Goal: Task Accomplishment & Management: Manage account settings

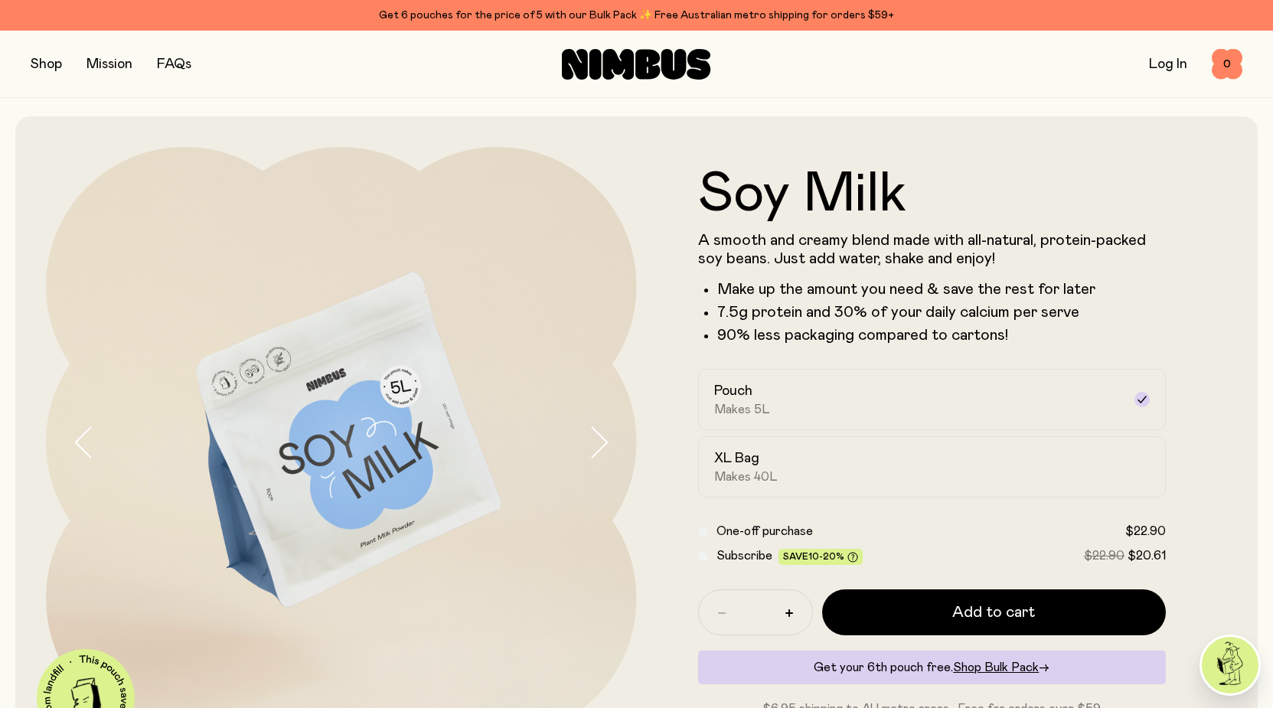
click at [1158, 68] on link "Log In" at bounding box center [1168, 64] width 38 height 14
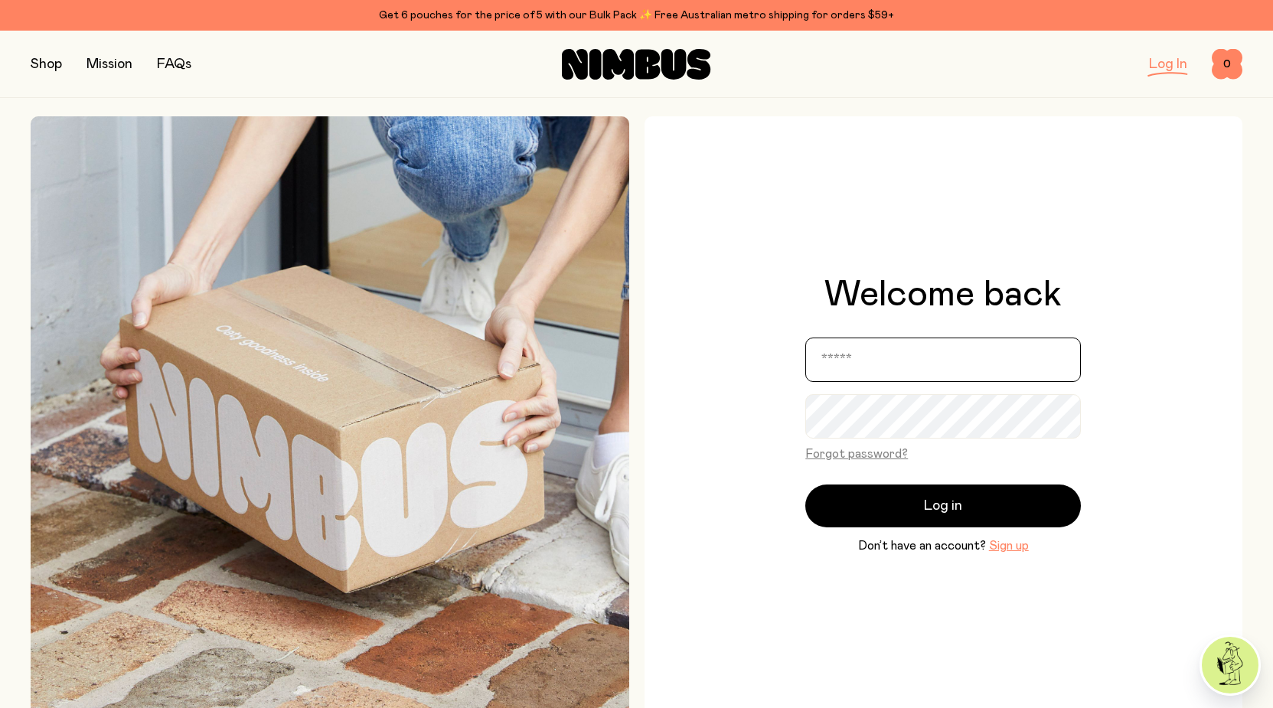
click at [883, 354] on input "email" at bounding box center [942, 359] width 275 height 44
type input "**********"
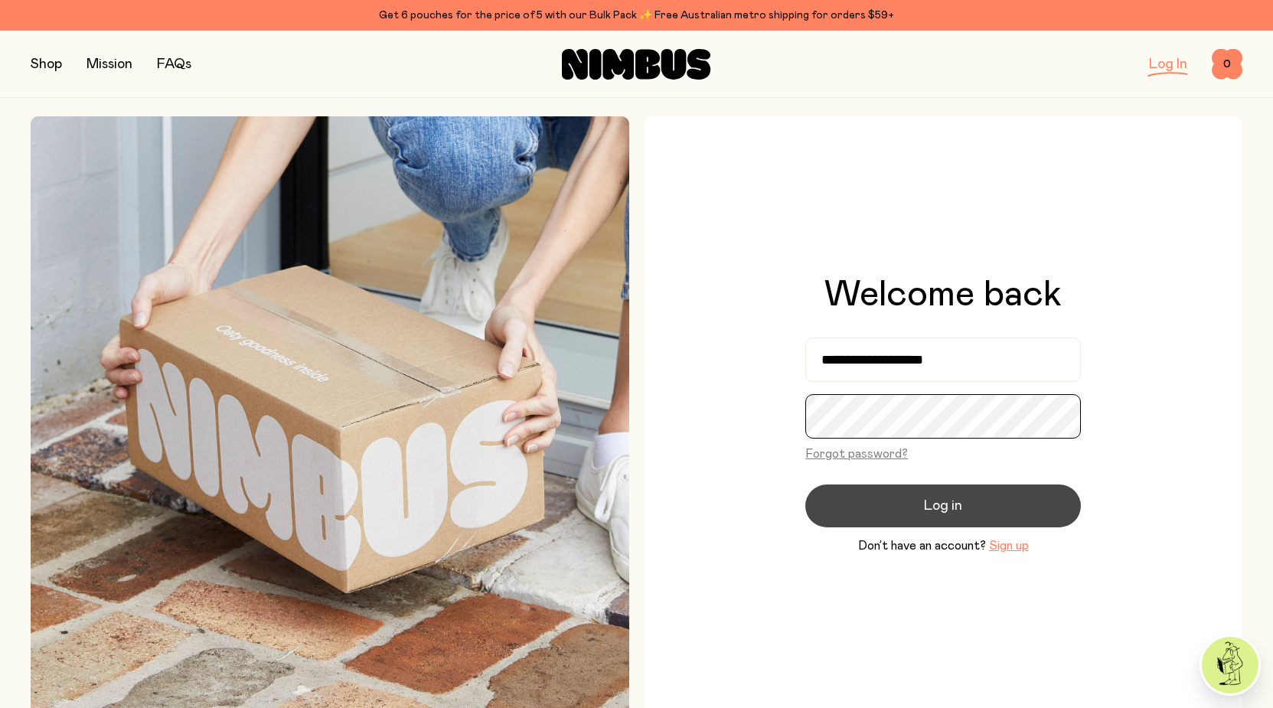
scroll to position [0, 165]
click at [940, 510] on span "Log in" at bounding box center [943, 505] width 38 height 21
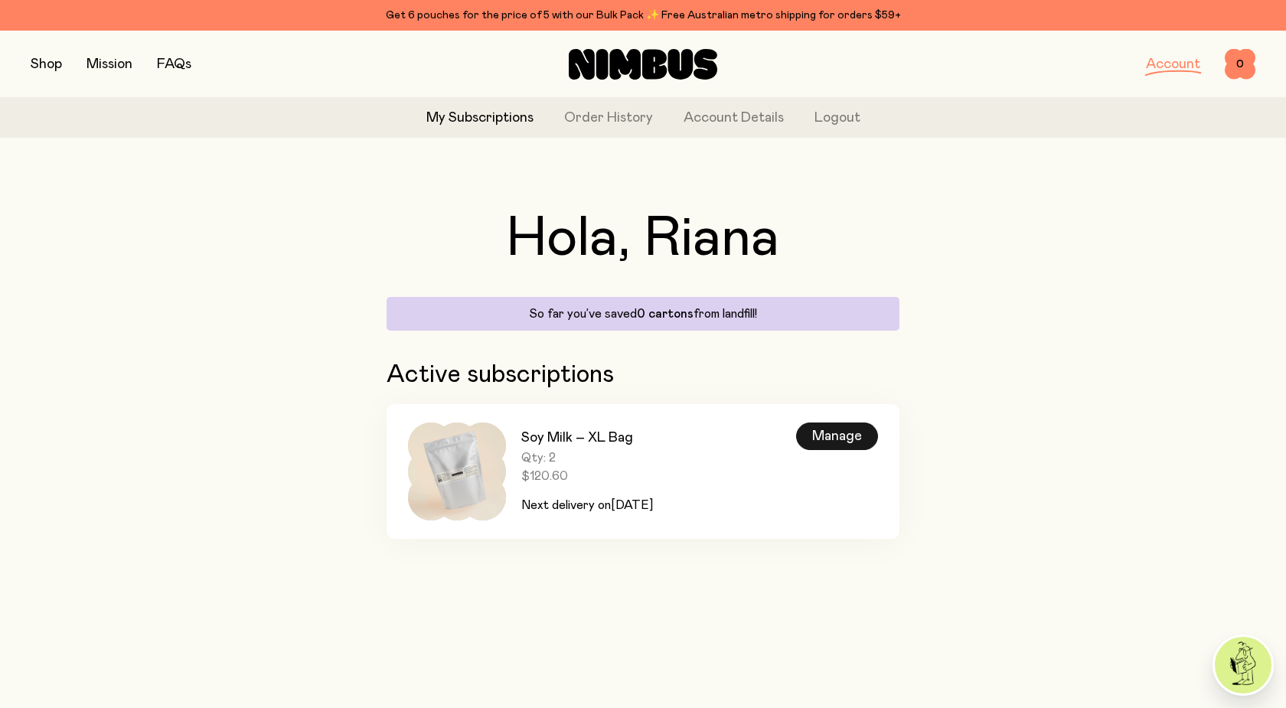
click at [859, 444] on div "Manage" at bounding box center [837, 436] width 82 height 28
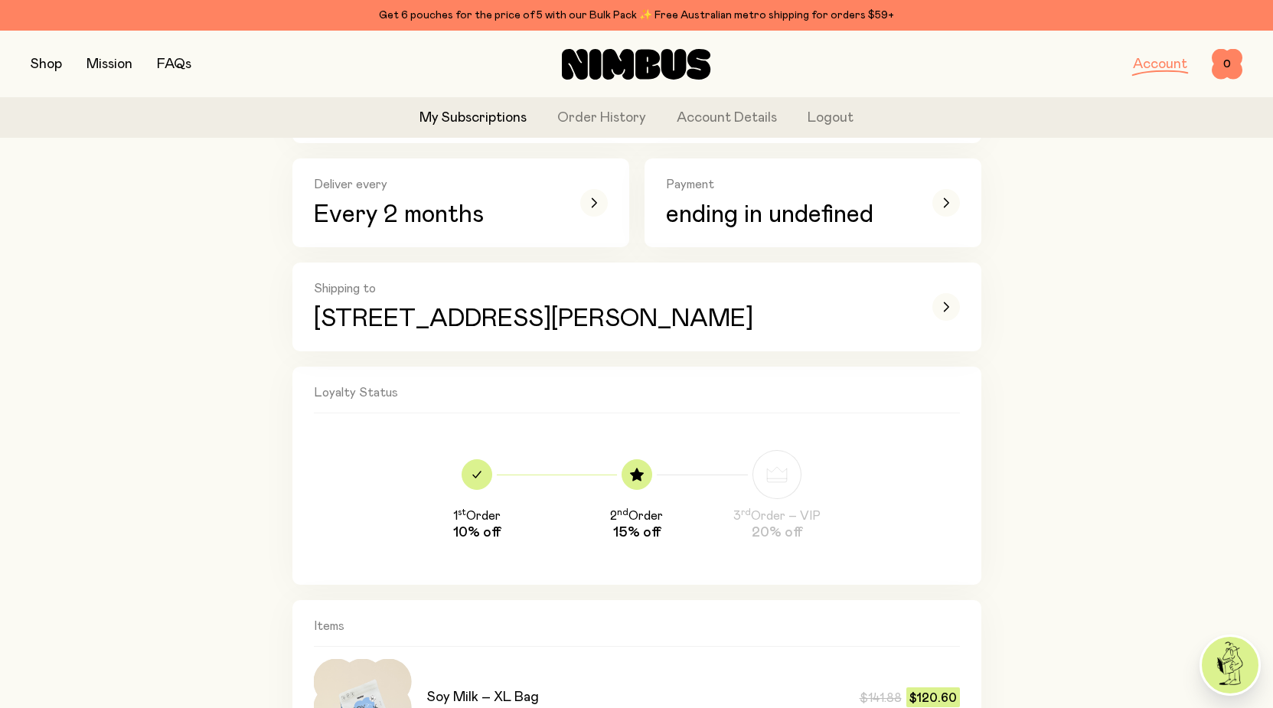
scroll to position [78, 0]
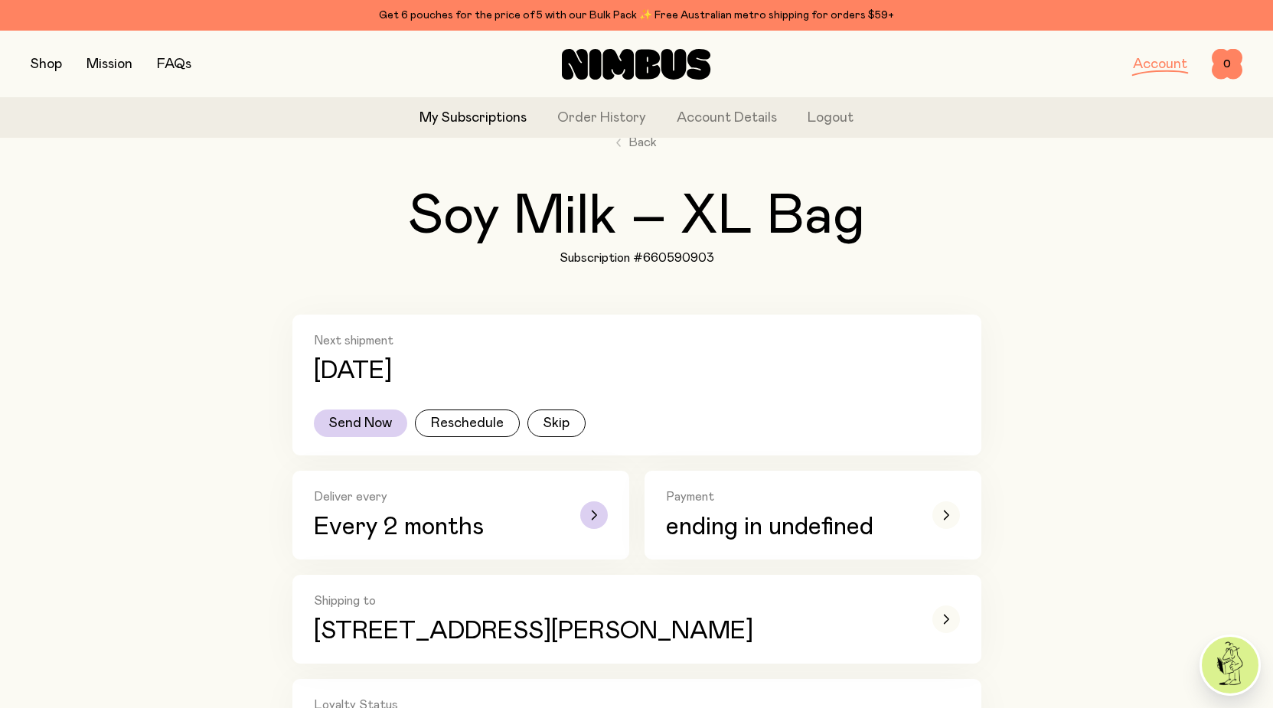
click at [563, 526] on div "Deliver every Every 2 months" at bounding box center [461, 515] width 294 height 52
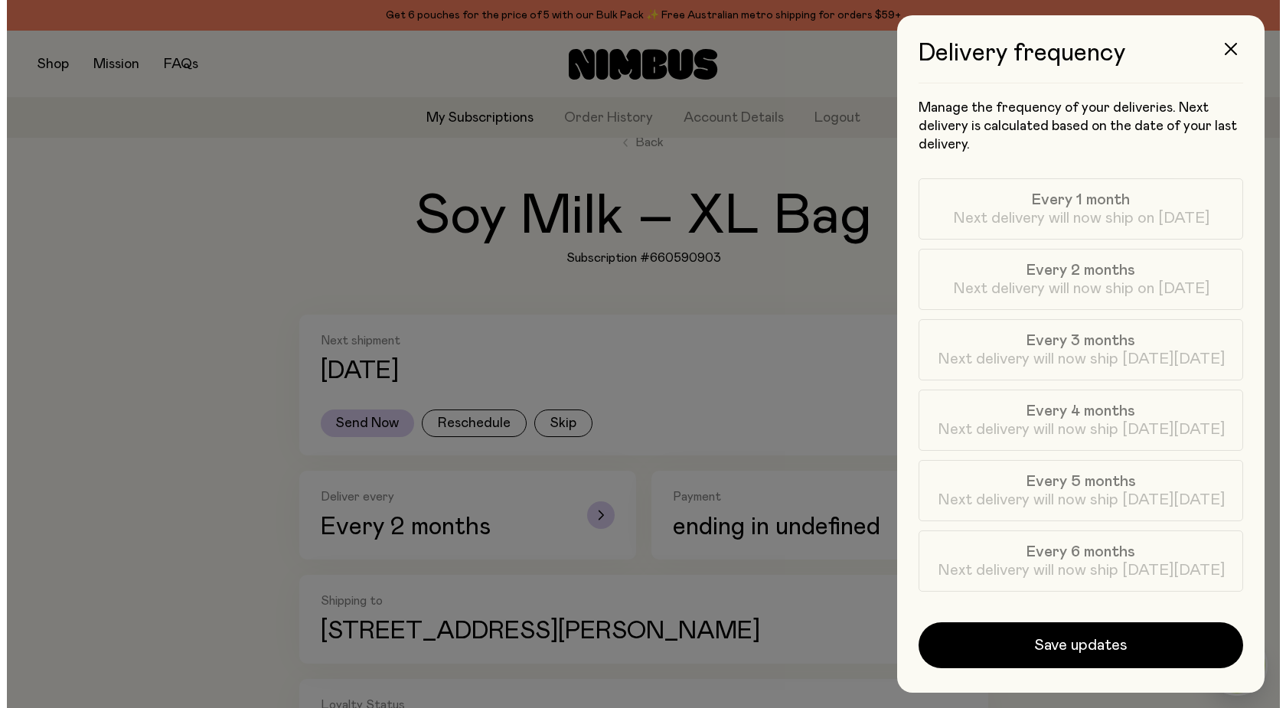
scroll to position [0, 0]
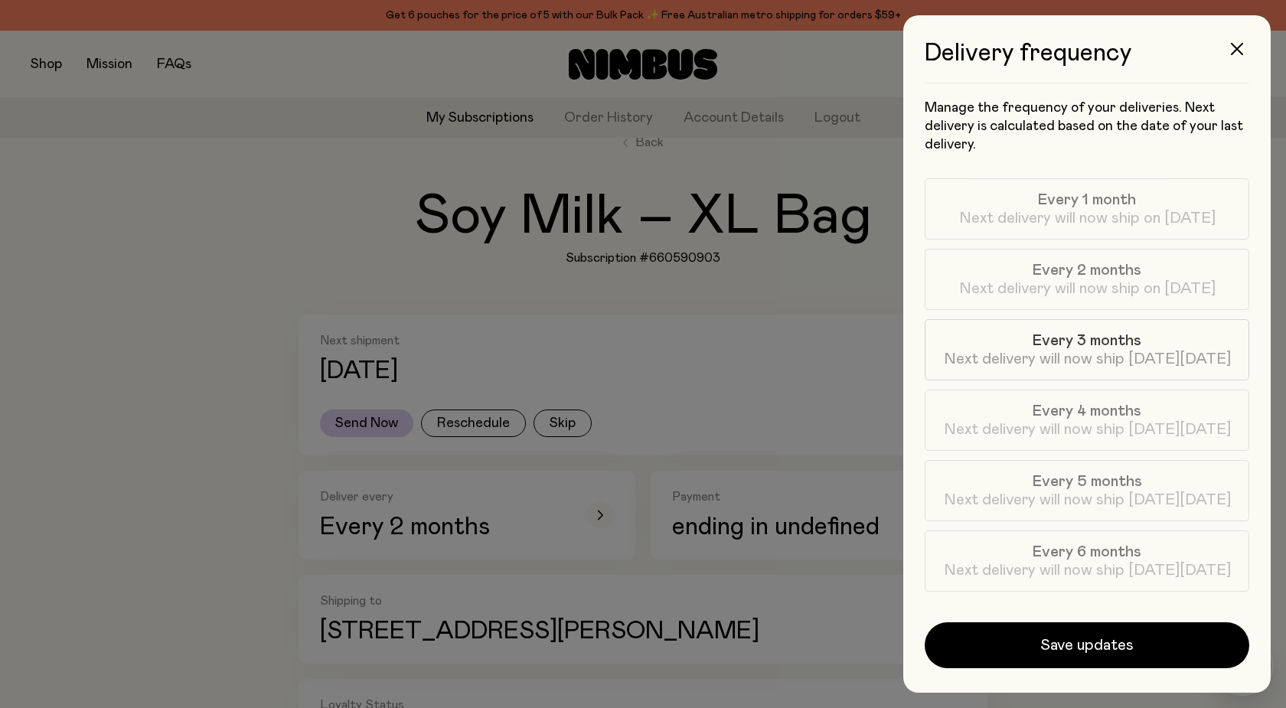
click at [1098, 354] on span "Next delivery will now ship on Wed, Nov 26" at bounding box center [1087, 359] width 287 height 18
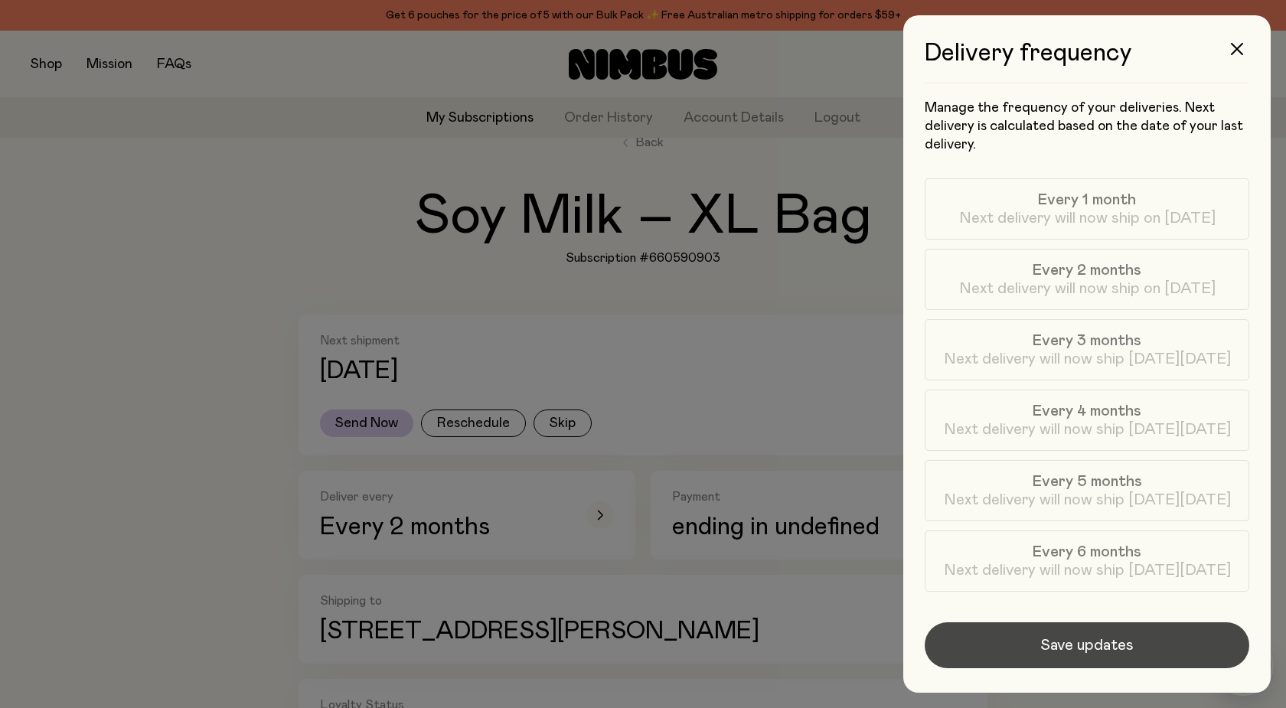
click at [1038, 648] on button "Save updates" at bounding box center [1086, 645] width 324 height 46
click at [1062, 642] on span "Save updates" at bounding box center [1086, 644] width 93 height 21
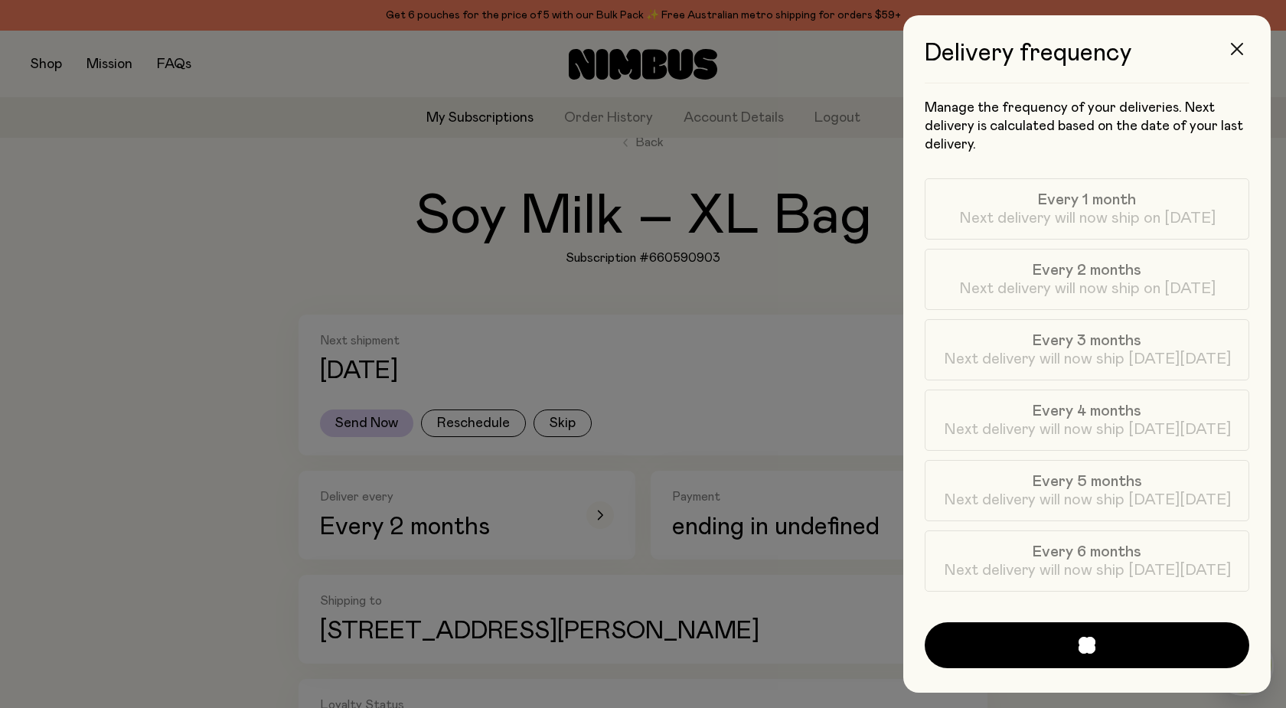
click at [1235, 42] on button "button" at bounding box center [1236, 49] width 37 height 37
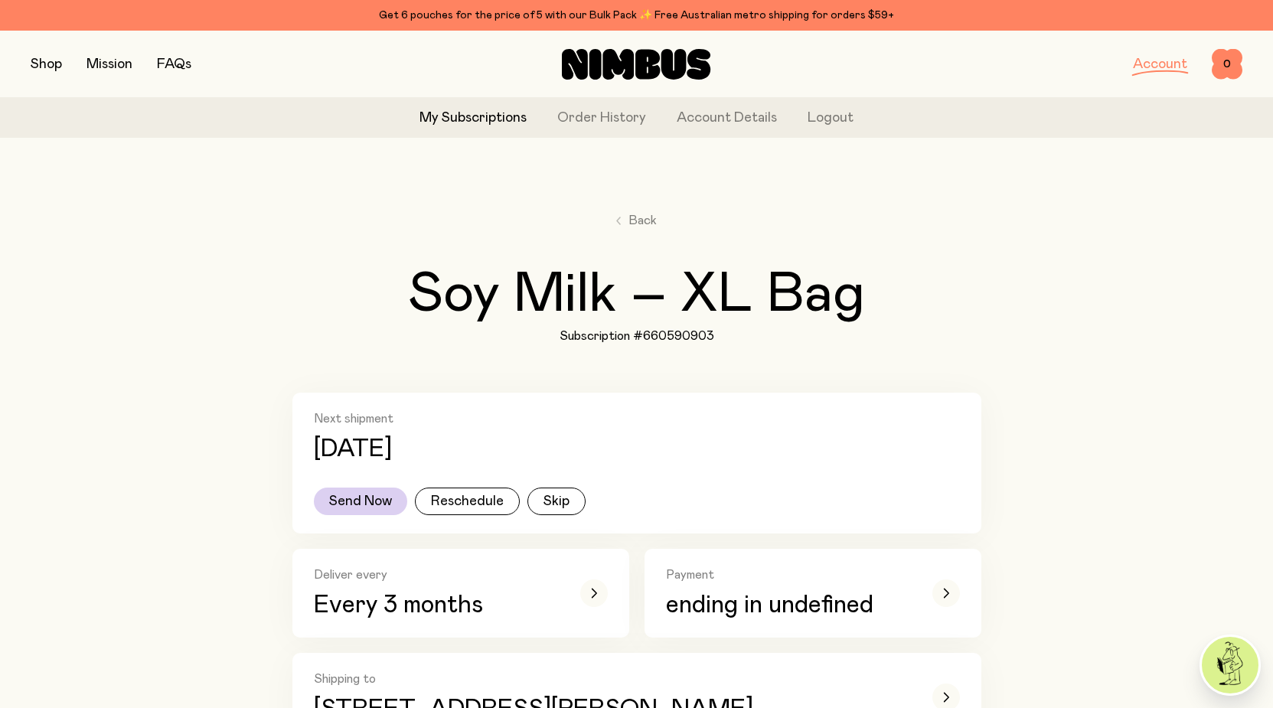
click at [562, 318] on h2 "Soy Milk – XL Bag" at bounding box center [636, 294] width 457 height 55
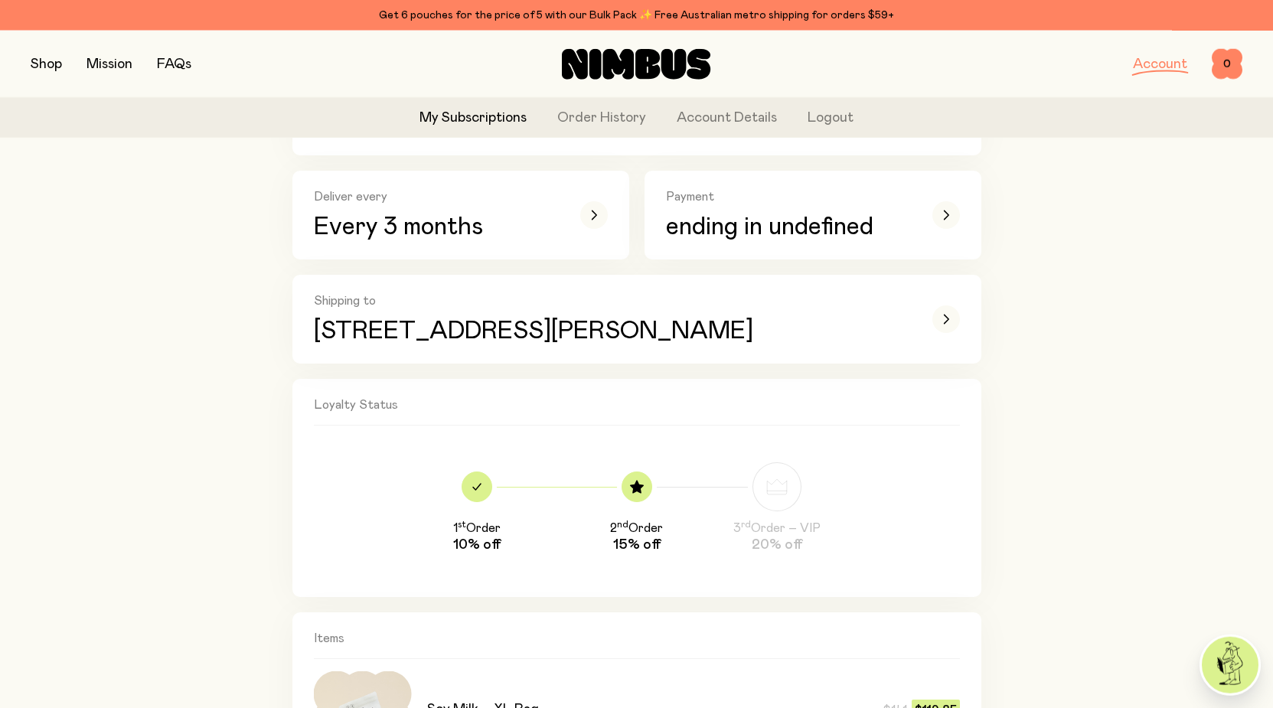
scroll to position [468, 0]
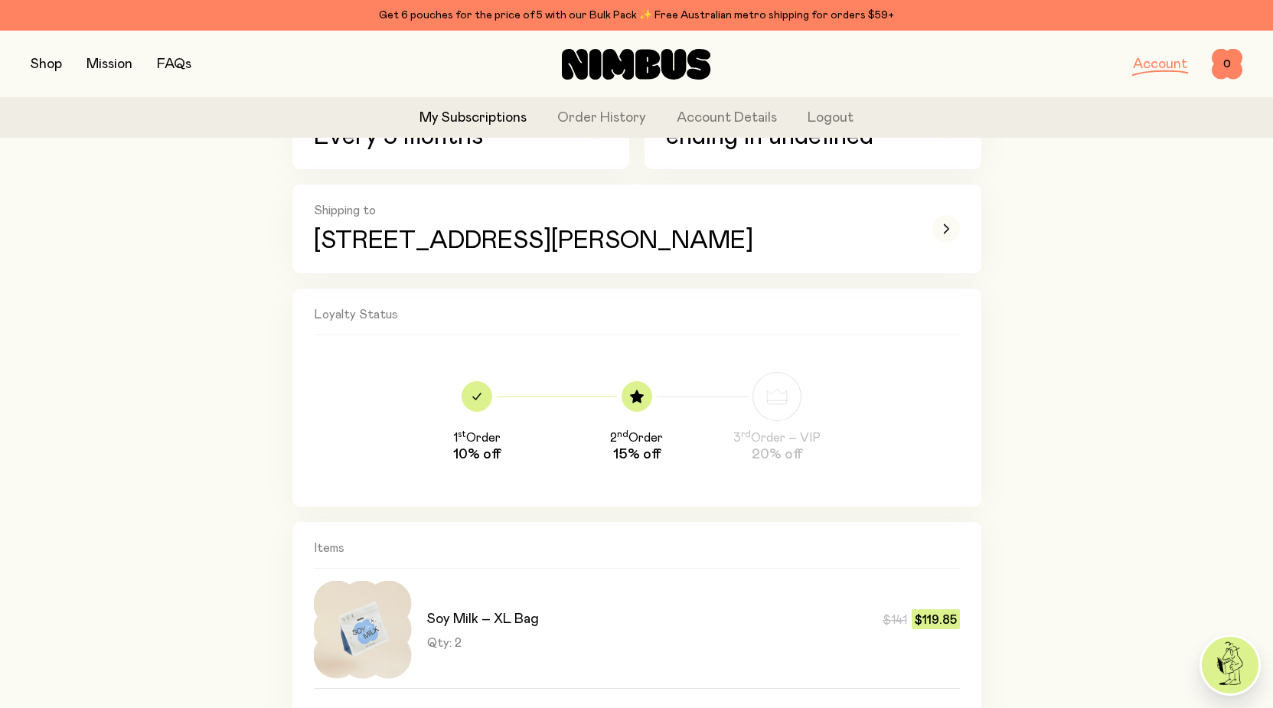
click at [464, 621] on h3 "Soy Milk – XL Bag" at bounding box center [483, 619] width 112 height 18
click at [379, 621] on img at bounding box center [363, 630] width 98 height 98
click at [51, 65] on button "button" at bounding box center [46, 64] width 31 height 21
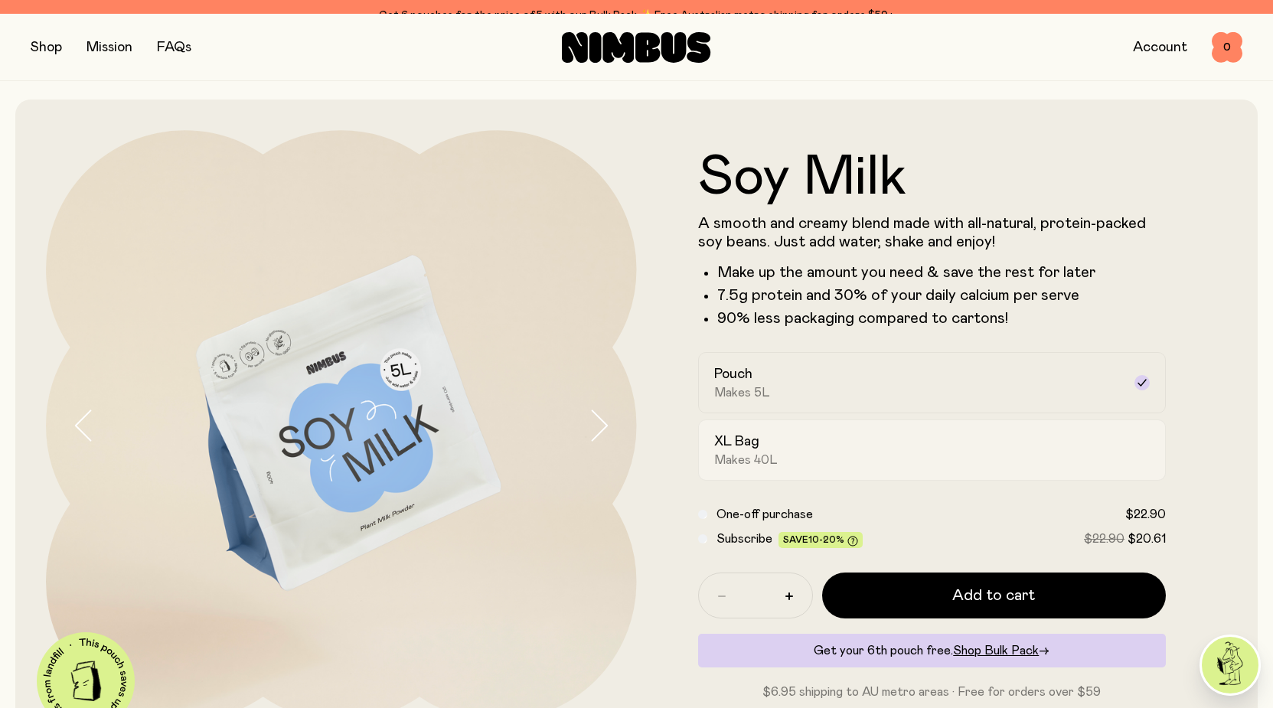
click at [723, 431] on div "Pouch Makes 5L XL Bag Makes 40L" at bounding box center [932, 416] width 468 height 129
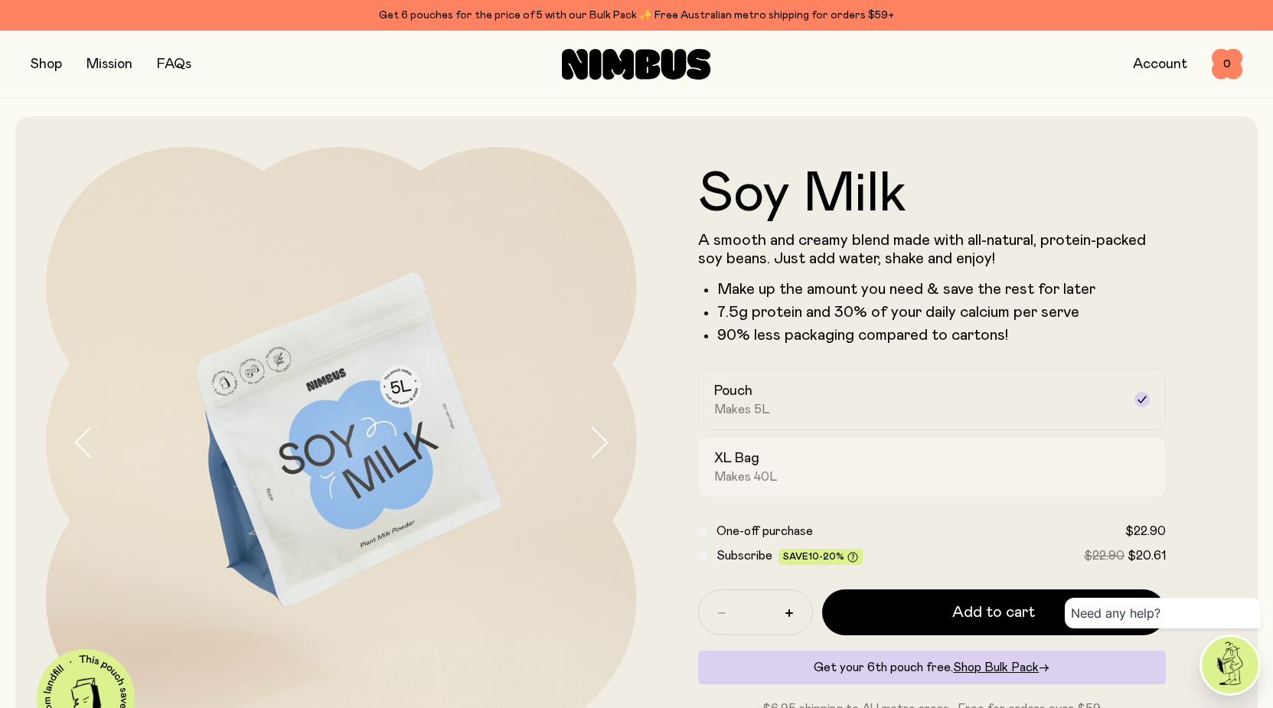
click at [740, 465] on h2 "XL Bag" at bounding box center [736, 458] width 45 height 18
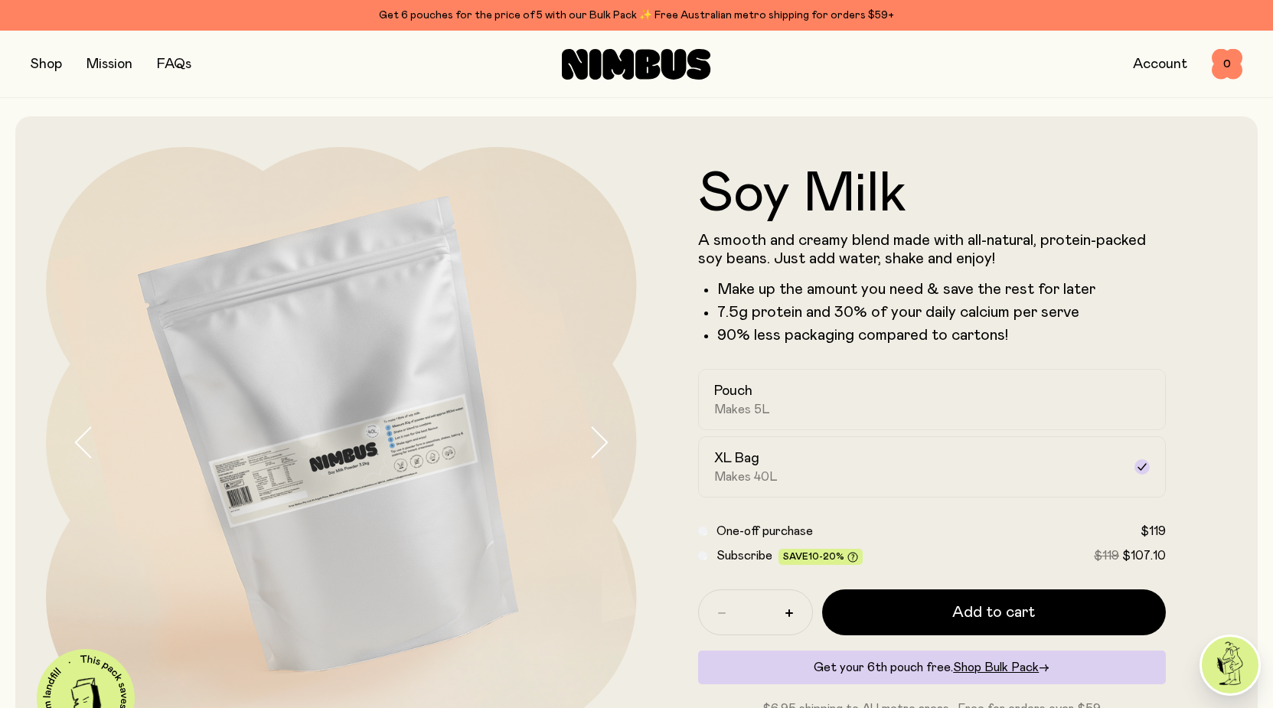
click at [608, 447] on icon "button" at bounding box center [598, 442] width 21 height 32
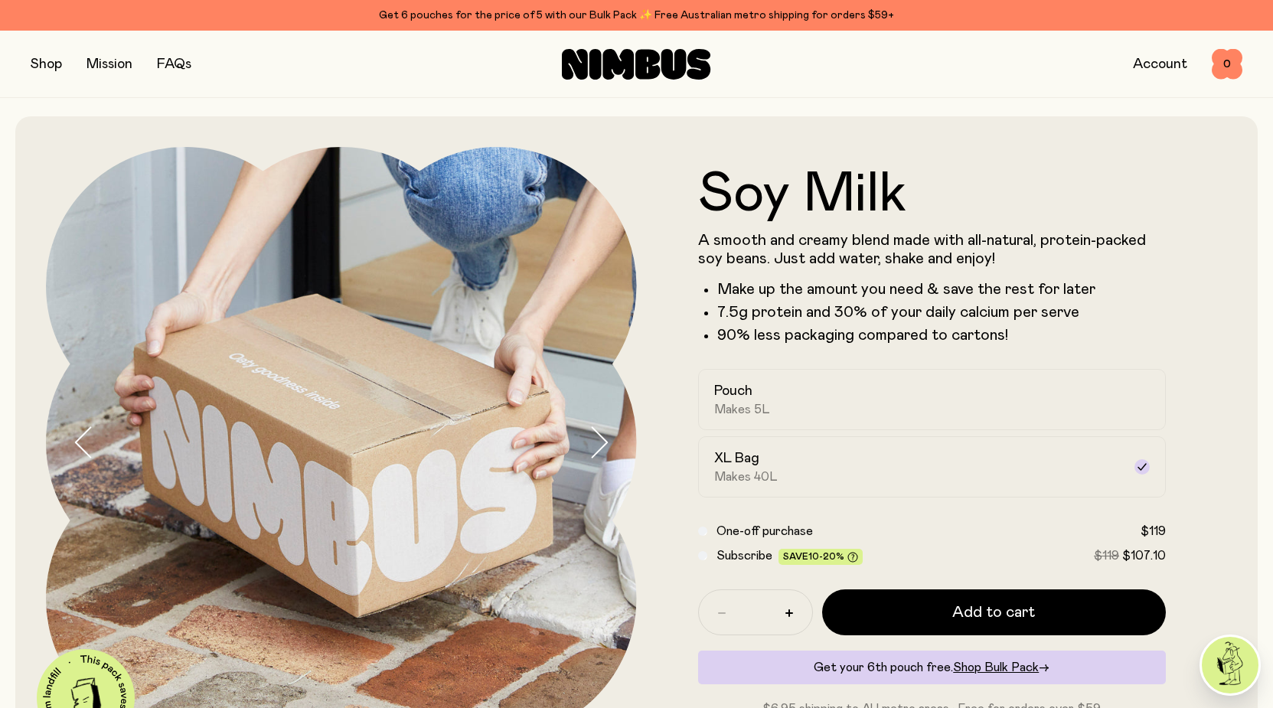
click at [608, 447] on icon "button" at bounding box center [598, 442] width 21 height 32
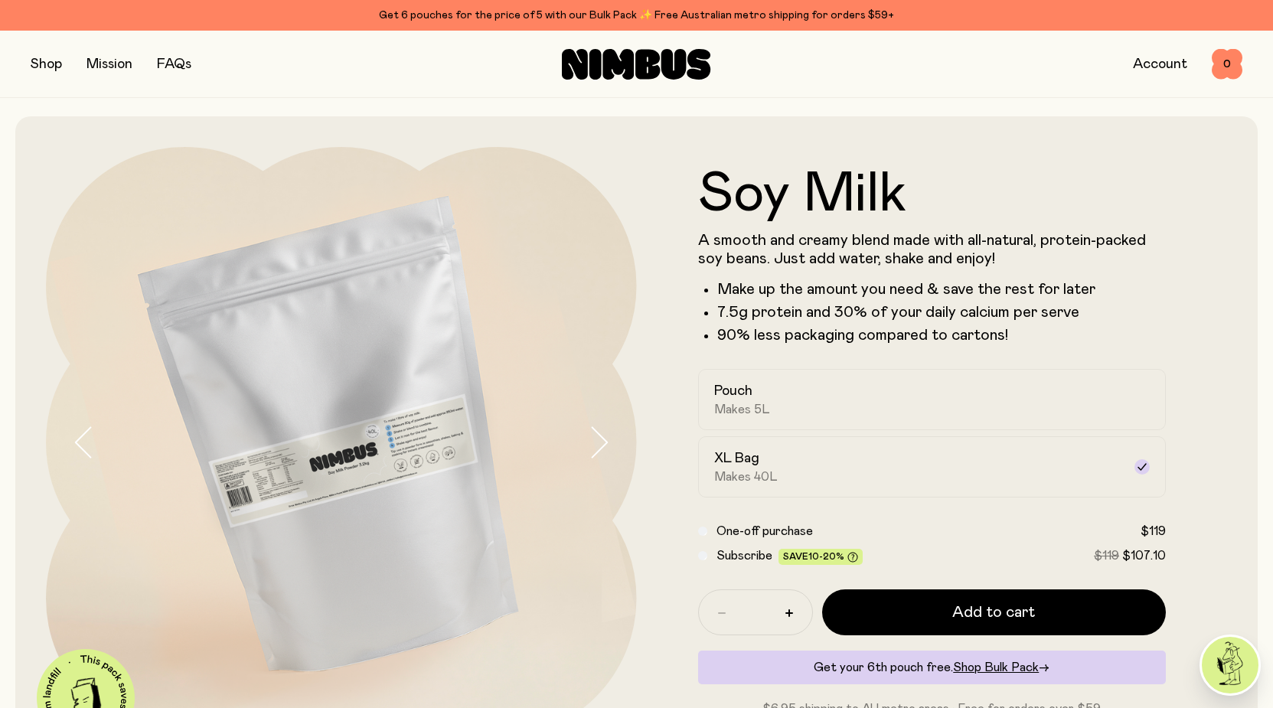
click at [373, 433] on img at bounding box center [341, 442] width 591 height 591
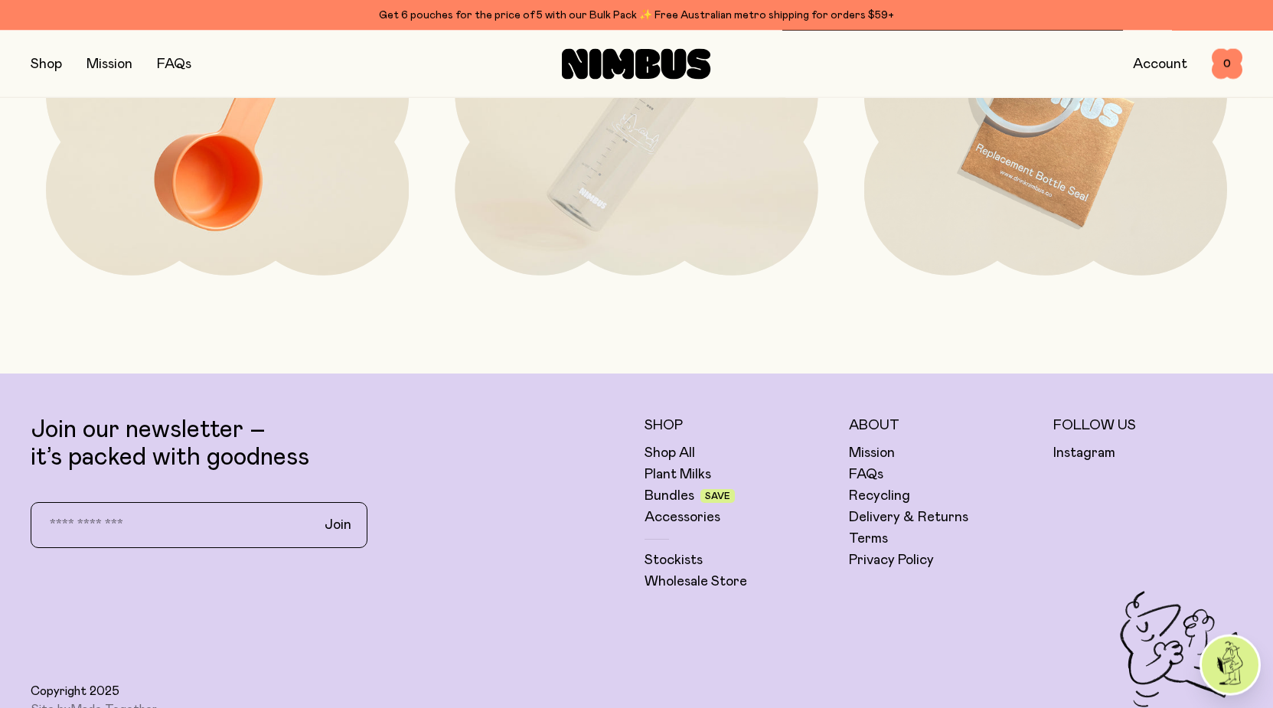
scroll to position [3903, 0]
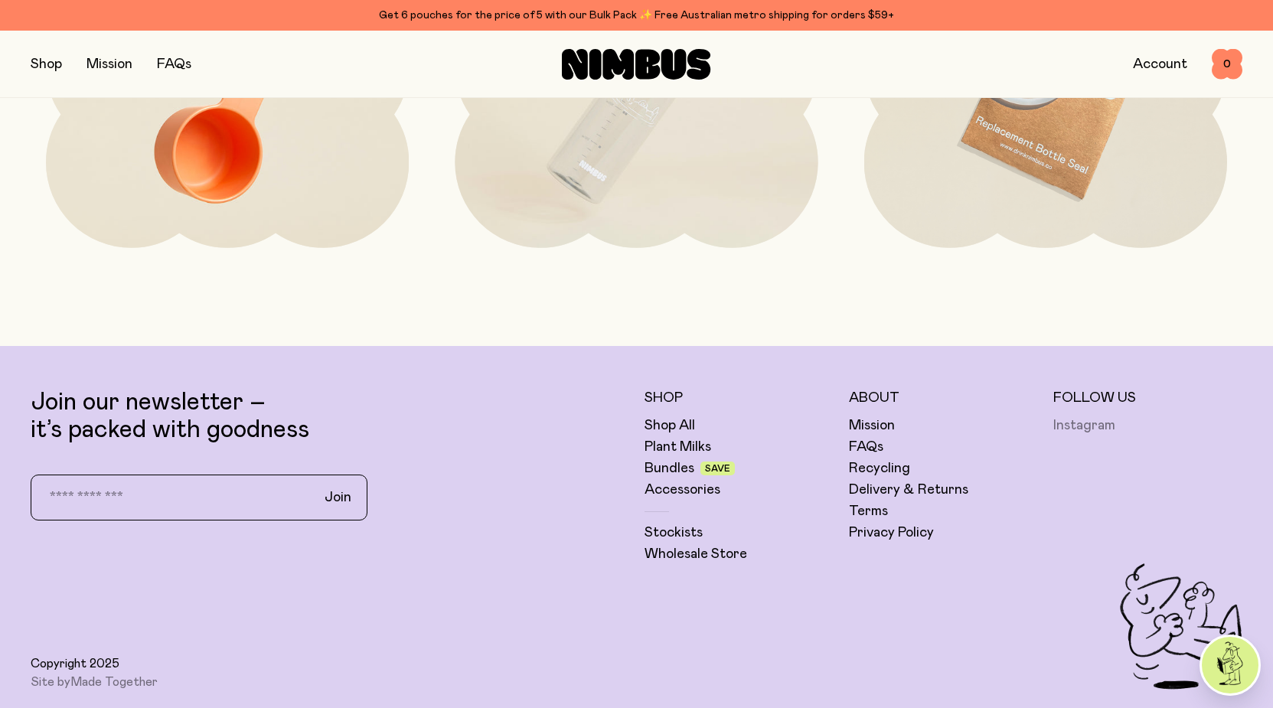
click at [1090, 429] on link "Instagram" at bounding box center [1084, 425] width 62 height 18
